Goal: Check status

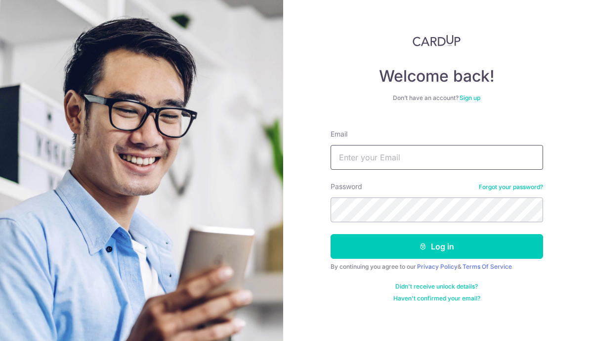
click at [463, 149] on input "Email" at bounding box center [437, 157] width 213 height 25
type input "[PERSON_NAME][EMAIL_ADDRESS][DOMAIN_NAME]"
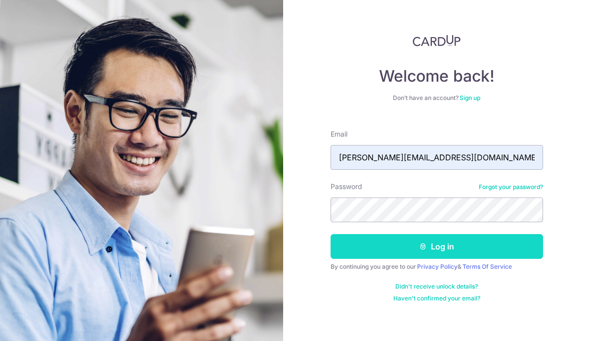
click at [414, 241] on button "Log in" at bounding box center [437, 246] width 213 height 25
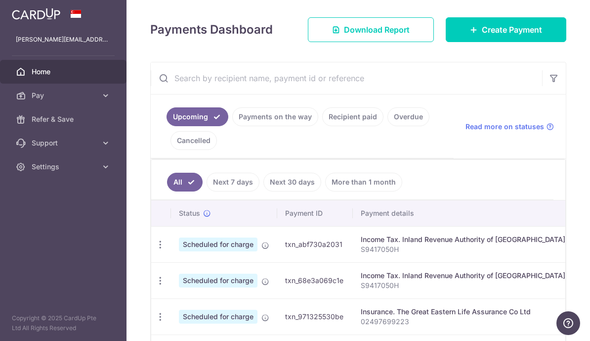
scroll to position [131, 0]
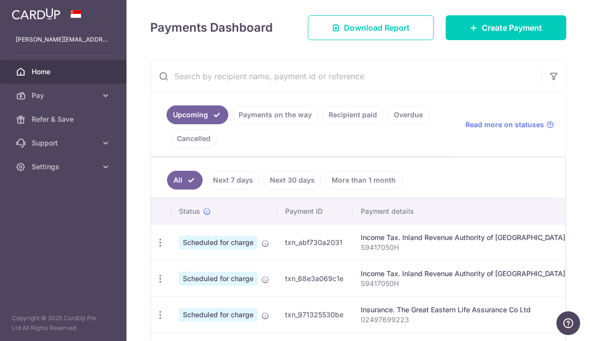
click at [232, 124] on link "Payments on the way" at bounding box center [275, 114] width 86 height 19
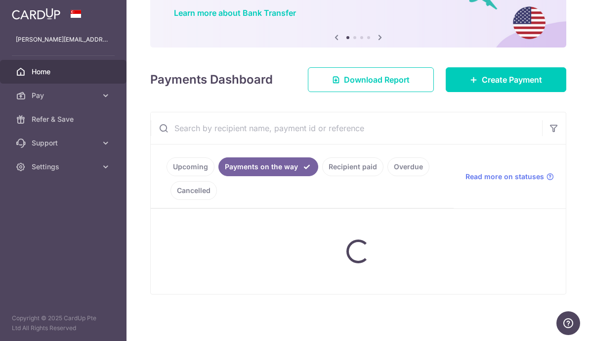
scroll to position [61, 0]
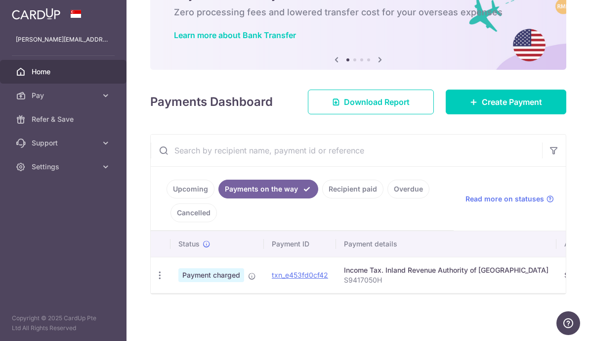
click at [322, 198] on link "Recipient paid" at bounding box center [352, 188] width 61 height 19
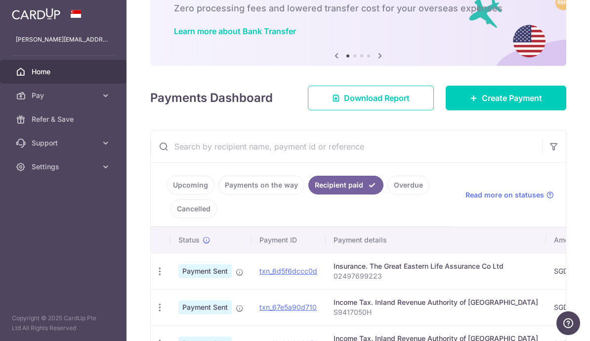
click at [387, 194] on link "Overdue" at bounding box center [408, 184] width 42 height 19
